Goal: Information Seeking & Learning: Learn about a topic

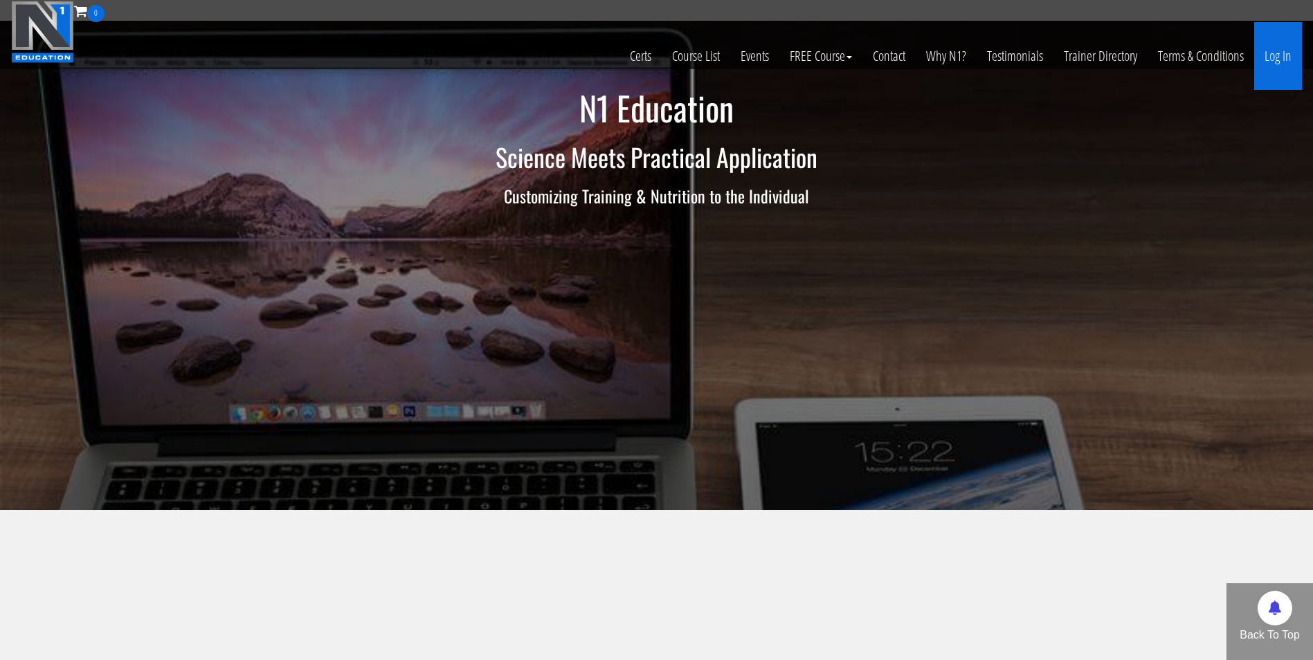
click at [1270, 55] on link "Log In" at bounding box center [1278, 56] width 48 height 68
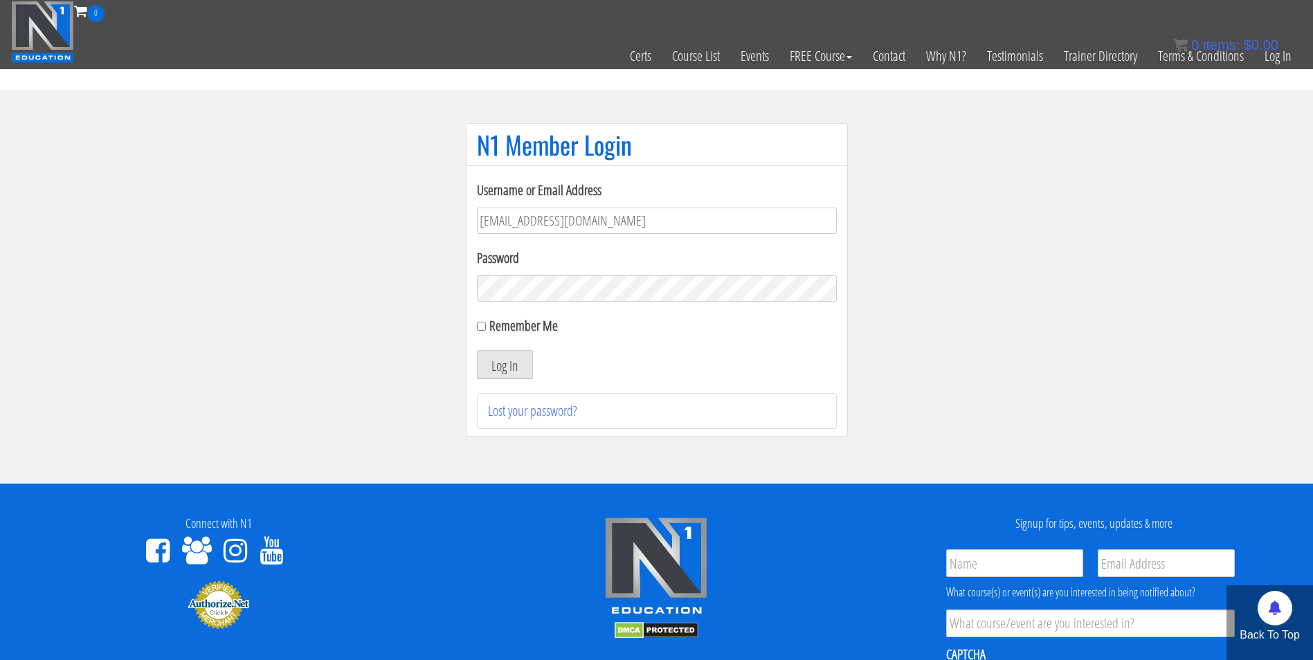
type input "[EMAIL_ADDRESS][DOMAIN_NAME]"
click at [477, 350] on button "Log In" at bounding box center [505, 364] width 56 height 29
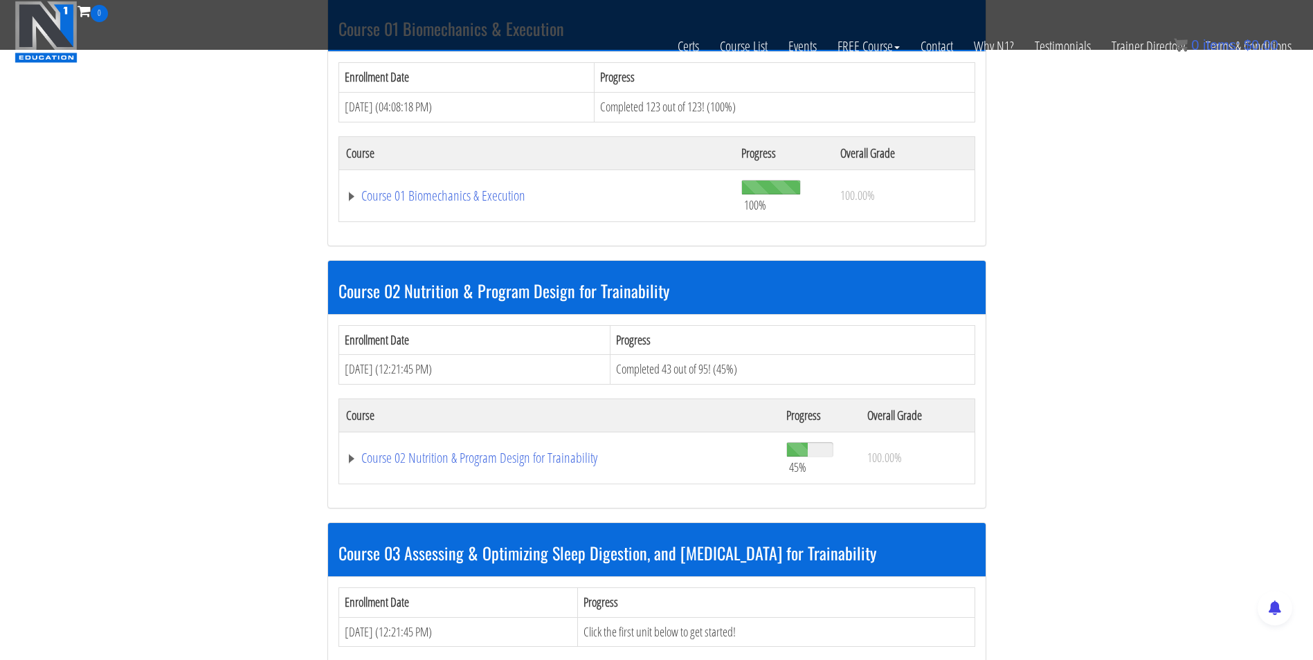
scroll to position [469, 0]
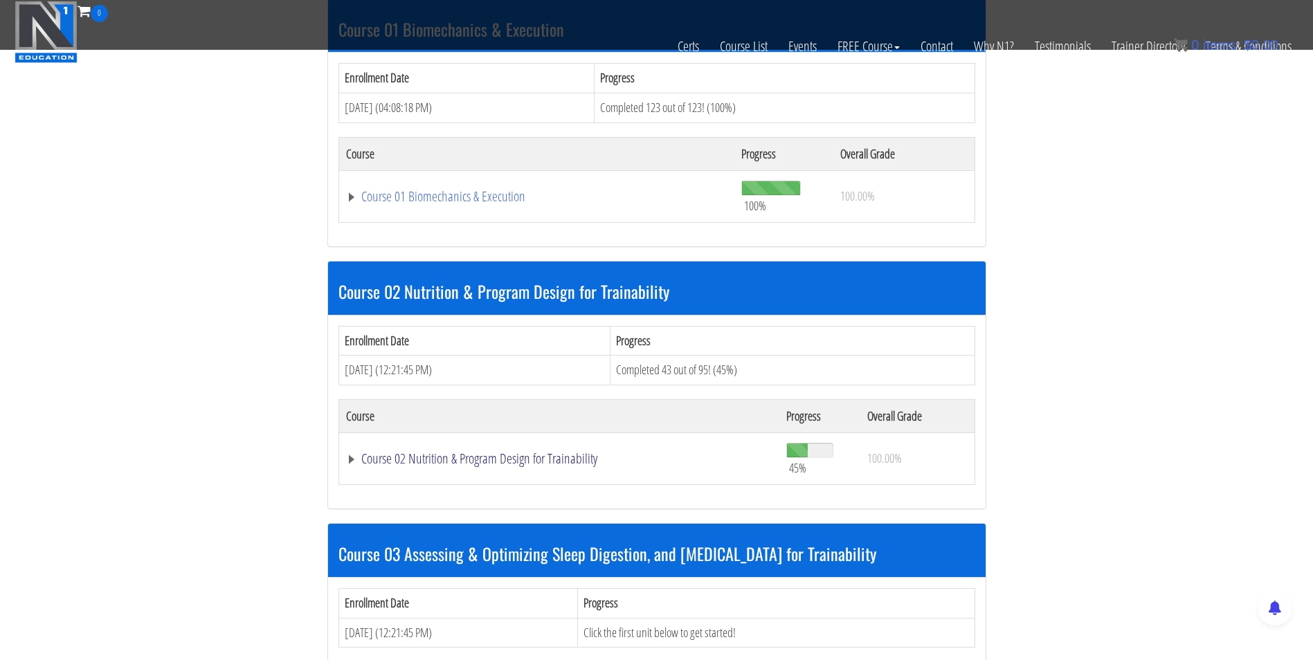
click at [551, 457] on link "Course 02 Nutrition & Program Design for Trainability" at bounding box center [559, 459] width 427 height 14
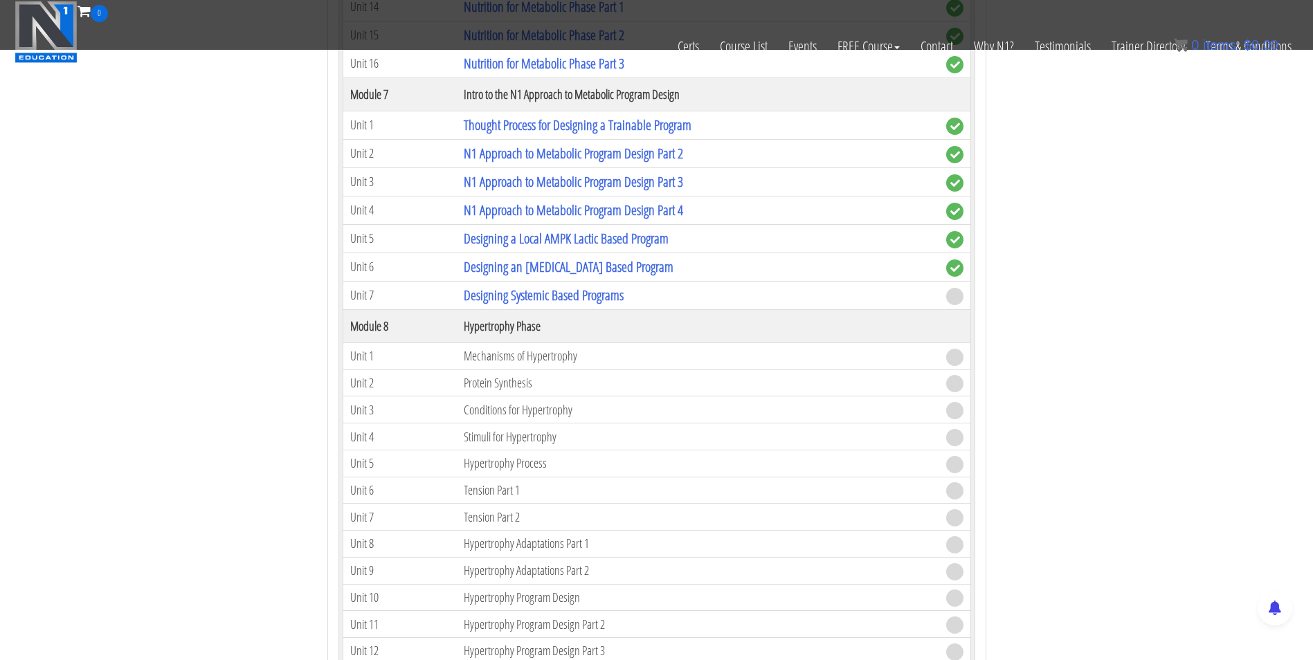
scroll to position [2130, 0]
click at [541, 296] on link "Designing Systemic Based Programs" at bounding box center [544, 294] width 160 height 19
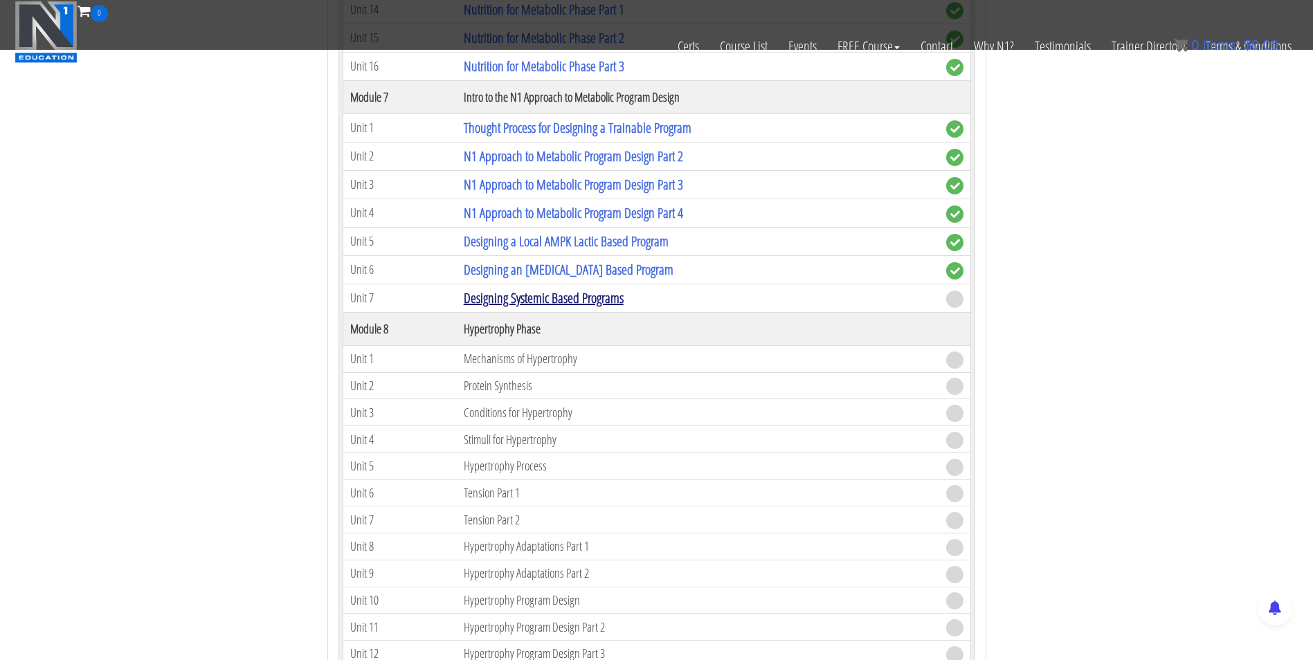
scroll to position [2030, 0]
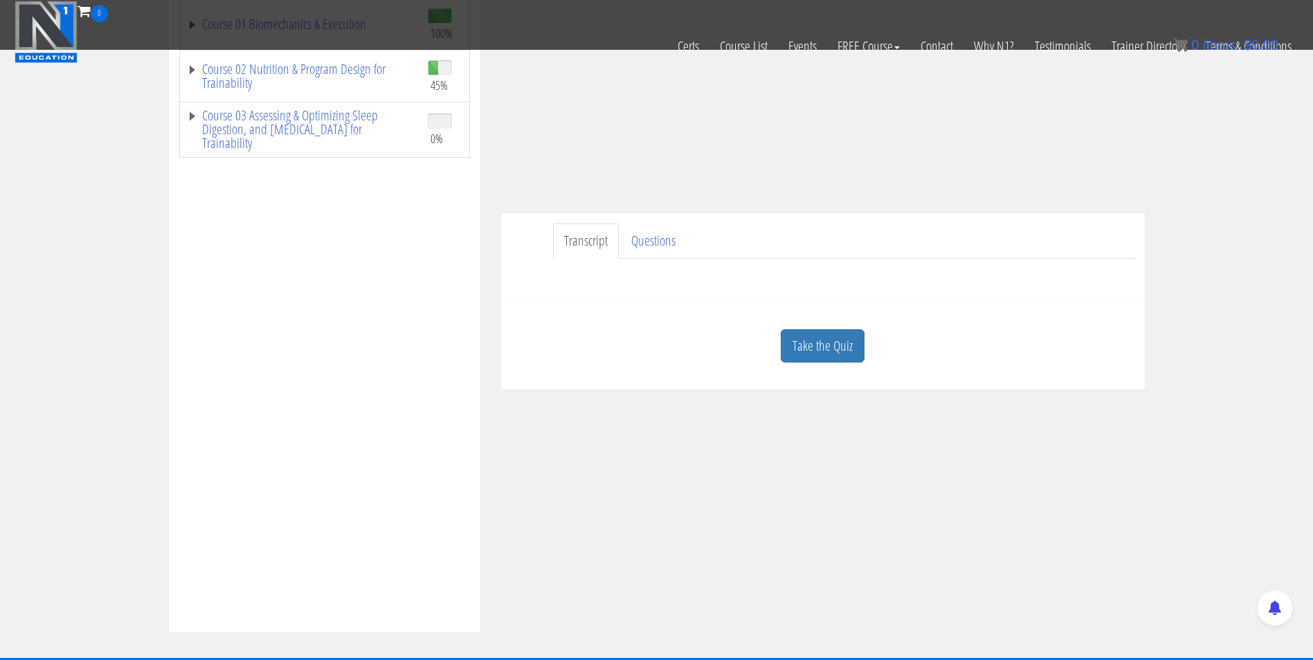
scroll to position [244, 0]
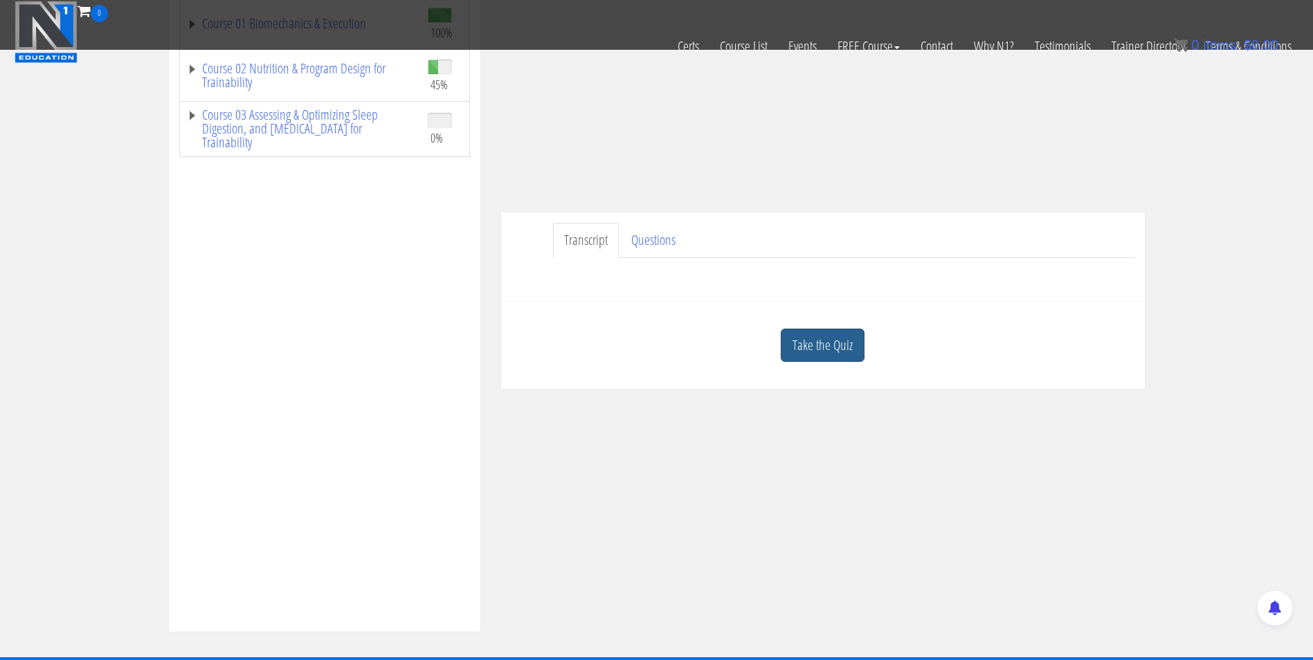
click at [829, 335] on link "Take the Quiz" at bounding box center [823, 346] width 84 height 34
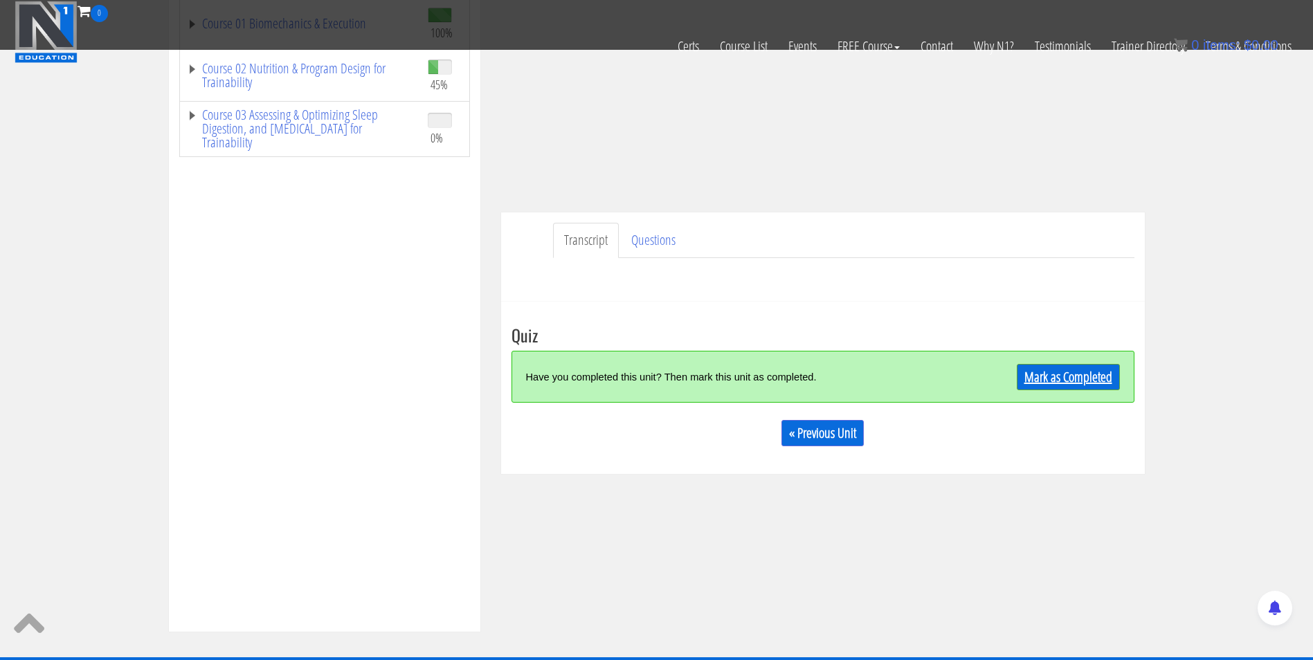
click at [1061, 374] on link "Mark as Completed" at bounding box center [1068, 377] width 103 height 26
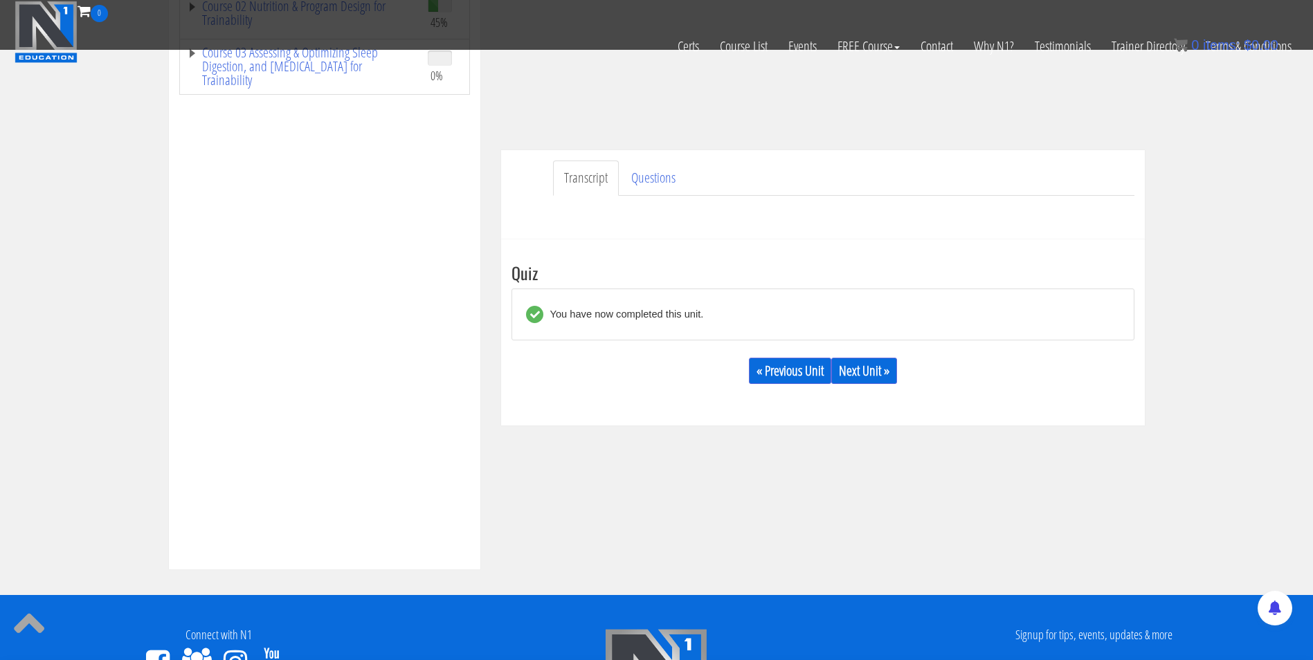
scroll to position [305, 0]
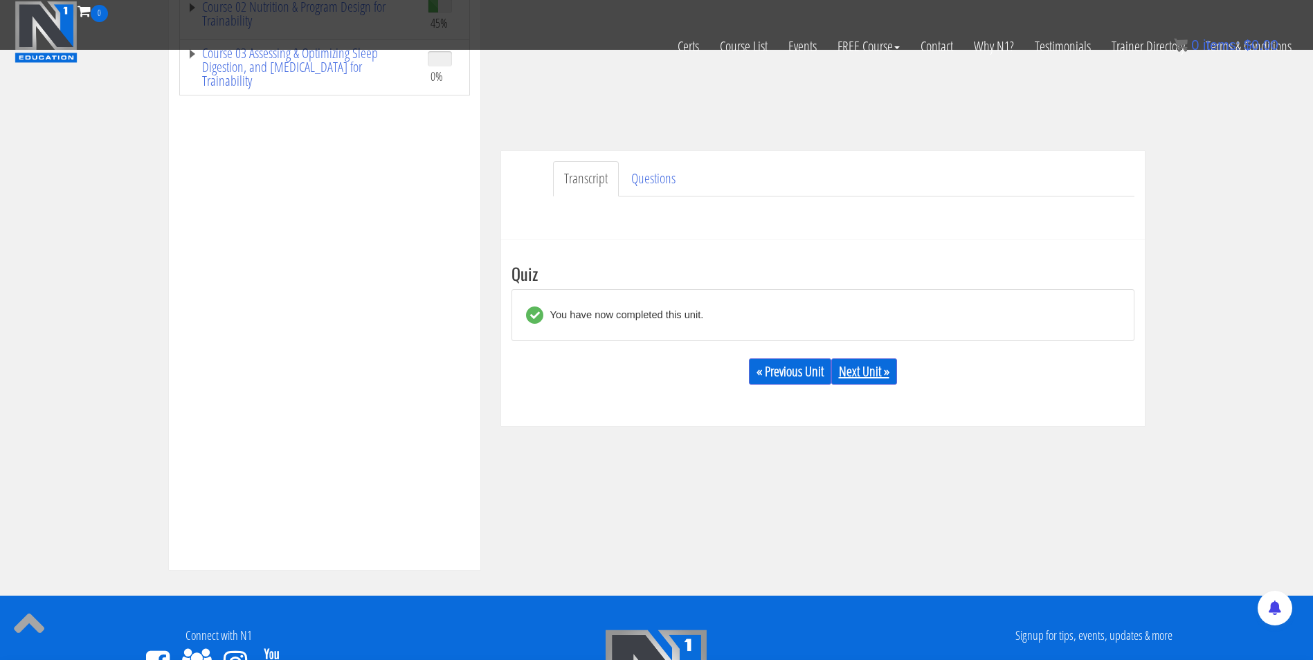
click at [864, 365] on link "Next Unit »" at bounding box center [864, 372] width 66 height 26
